Goal: Check status: Check status

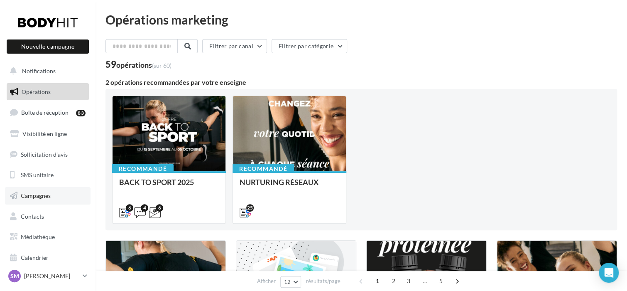
click at [41, 196] on span "Campagnes" at bounding box center [36, 195] width 30 height 7
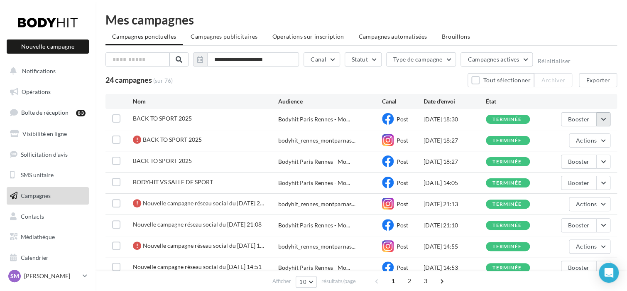
click at [600, 118] on button "button" at bounding box center [604, 119] width 14 height 14
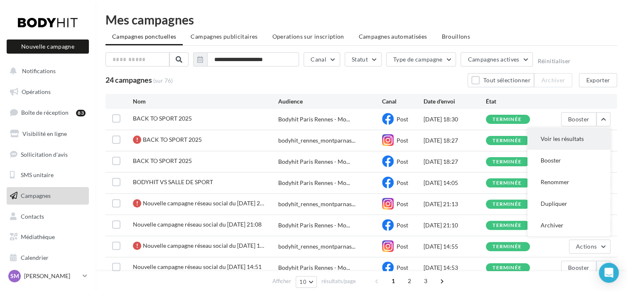
click at [569, 142] on button "Voir les résultats" at bounding box center [569, 139] width 83 height 22
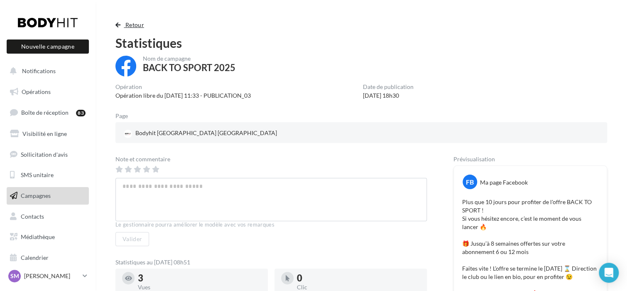
click at [130, 23] on span "Retour" at bounding box center [134, 24] width 19 height 7
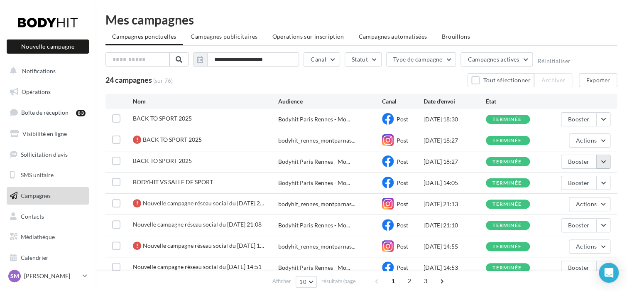
click at [601, 160] on button "button" at bounding box center [604, 162] width 14 height 14
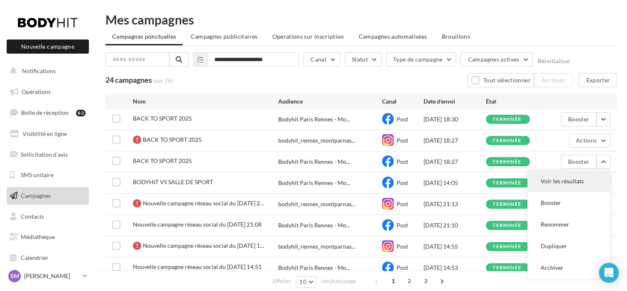
click at [553, 176] on button "Voir les résultats" at bounding box center [569, 181] width 83 height 22
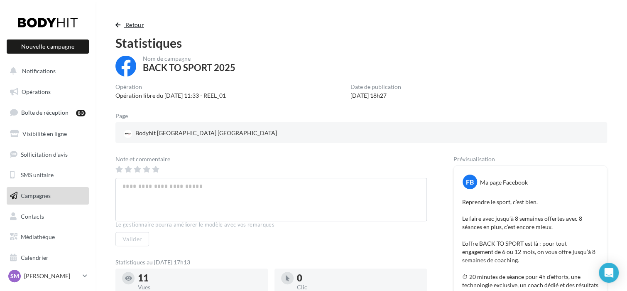
click at [138, 24] on span "Retour" at bounding box center [134, 24] width 19 height 7
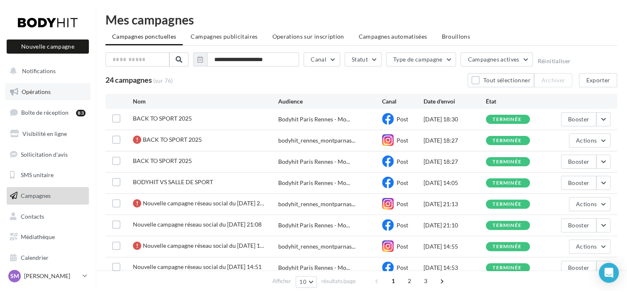
click at [50, 86] on link "Opérations" at bounding box center [48, 91] width 86 height 17
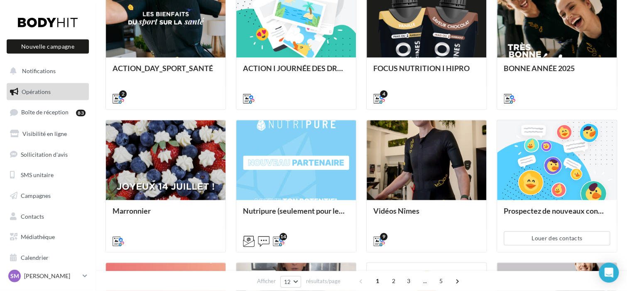
scroll to position [159, 0]
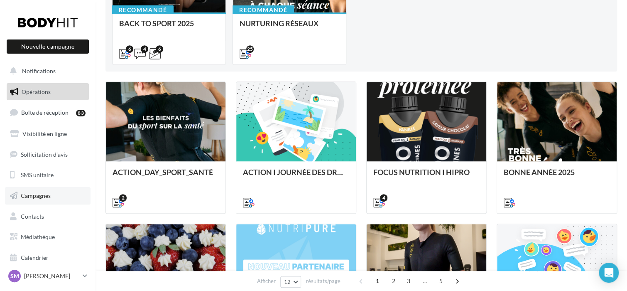
click at [58, 190] on link "Campagnes" at bounding box center [48, 195] width 86 height 17
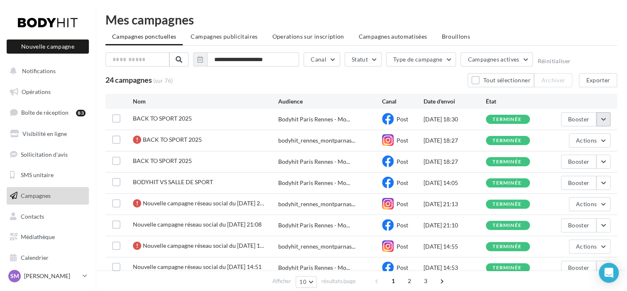
click at [601, 118] on button "button" at bounding box center [604, 119] width 14 height 14
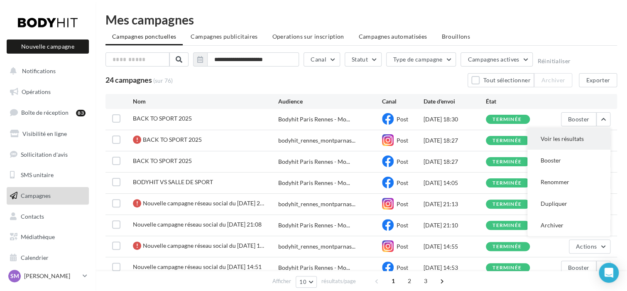
click at [592, 136] on button "Voir les résultats" at bounding box center [569, 139] width 83 height 22
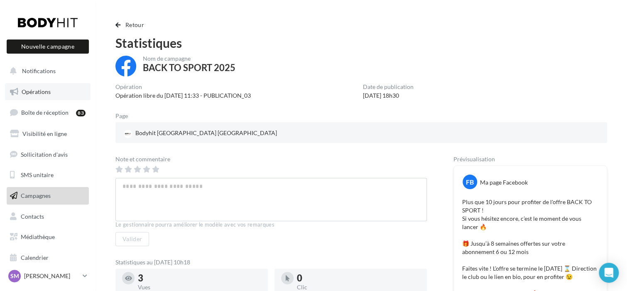
click at [48, 92] on span "Opérations" at bounding box center [36, 91] width 29 height 7
